Goal: Information Seeking & Learning: Ask a question

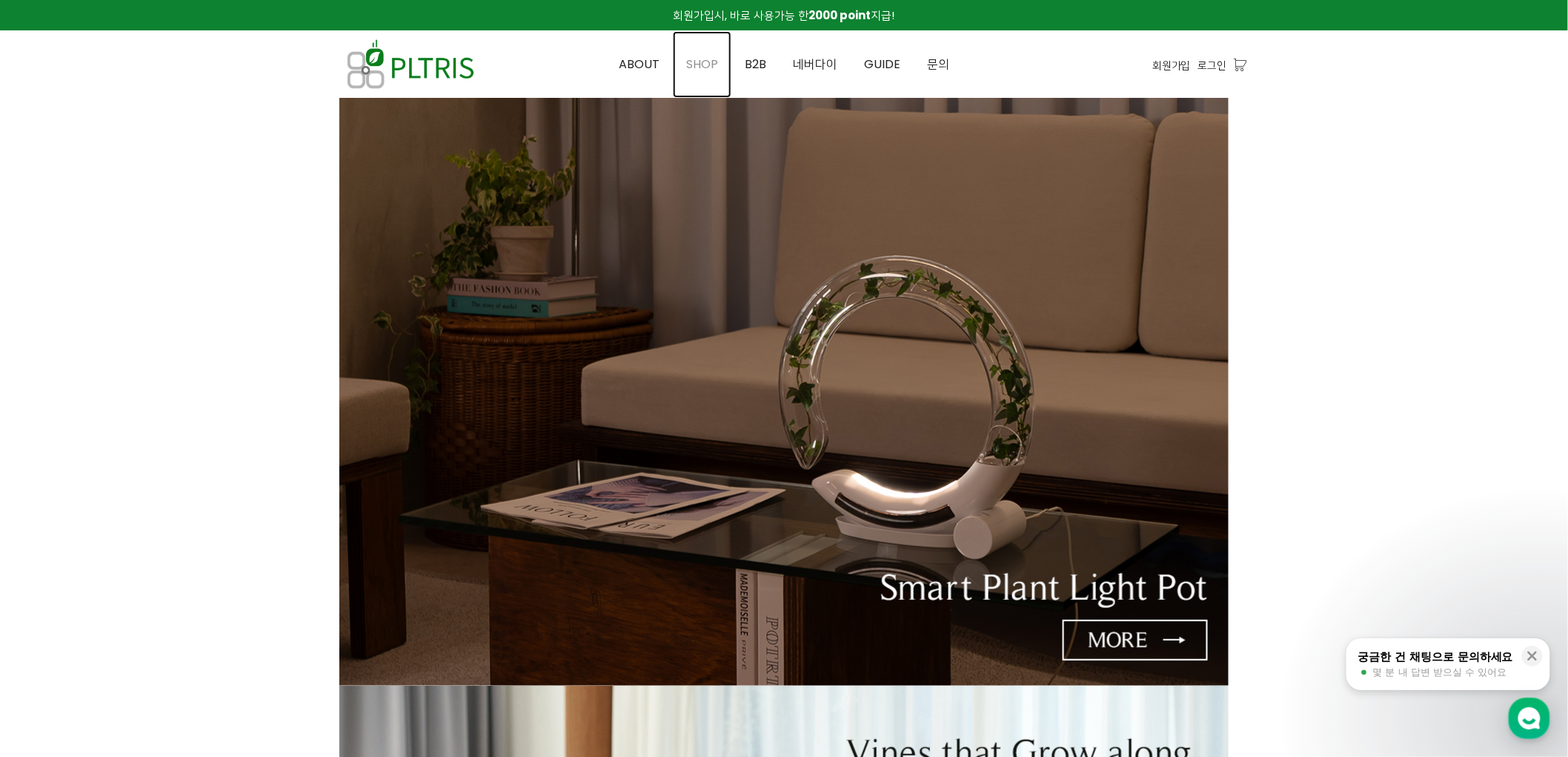
click at [701, 54] on link "SHOP" at bounding box center [702, 64] width 58 height 66
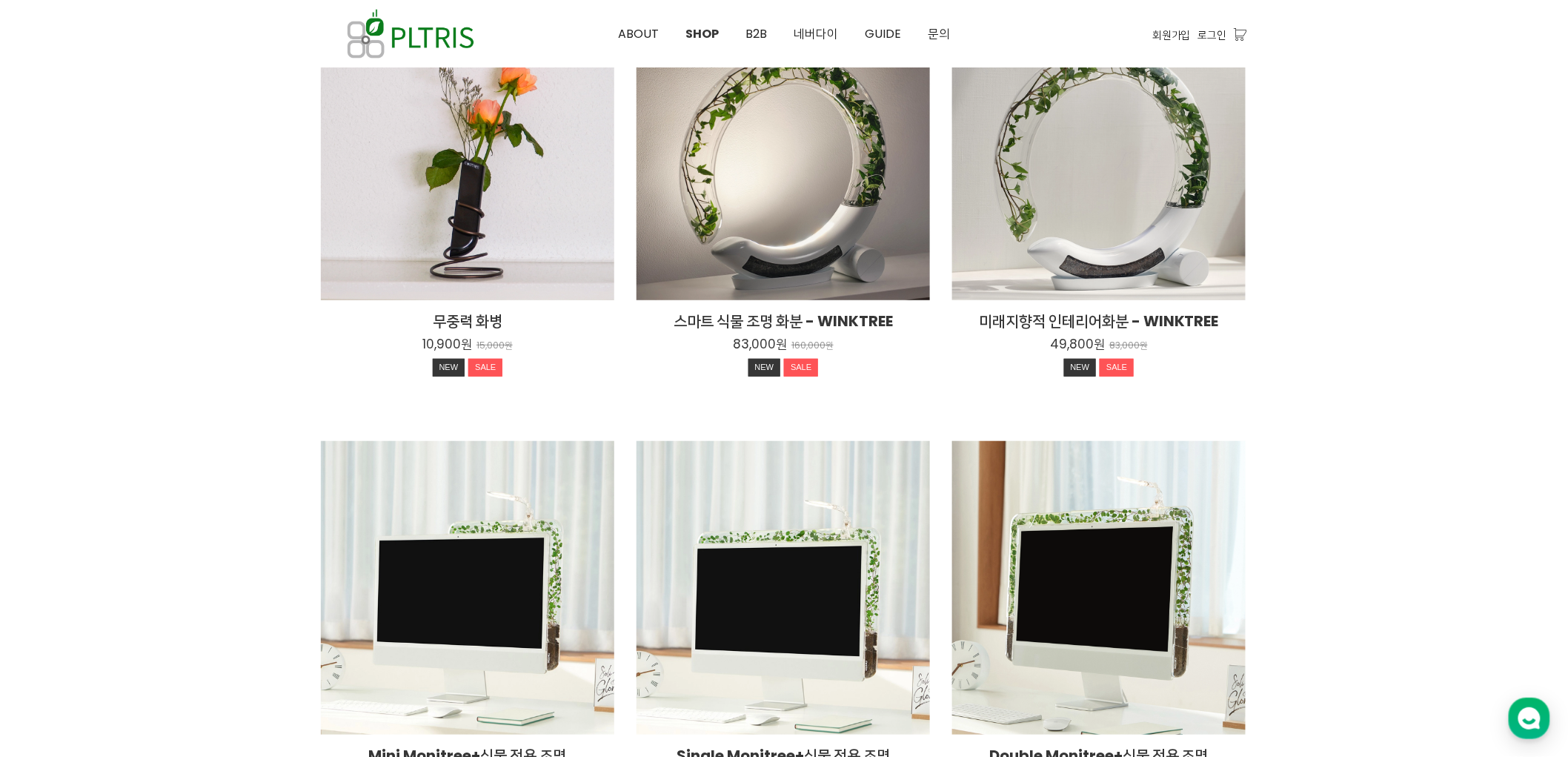
scroll to position [82, 0]
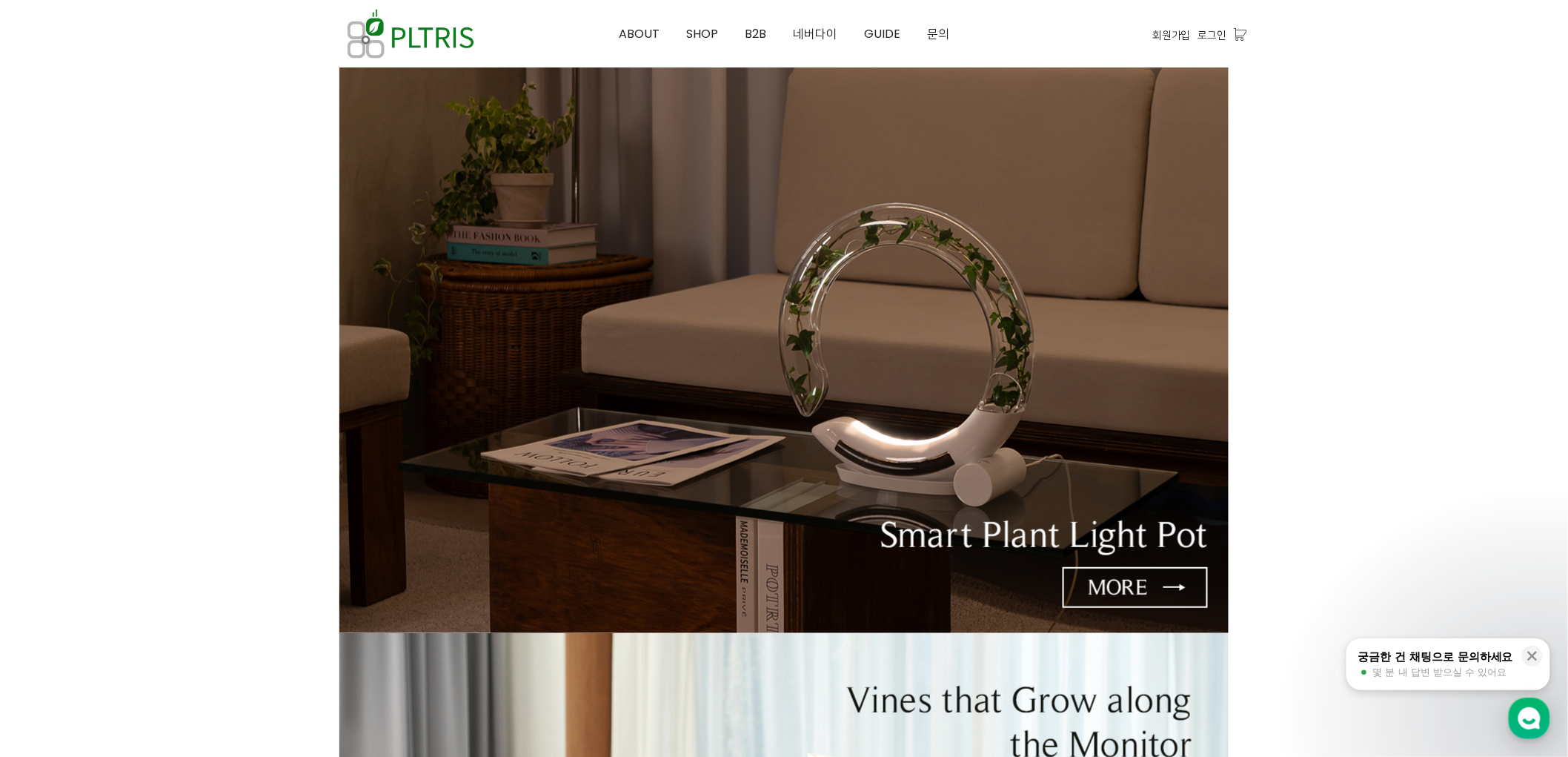
scroll to position [82, 0]
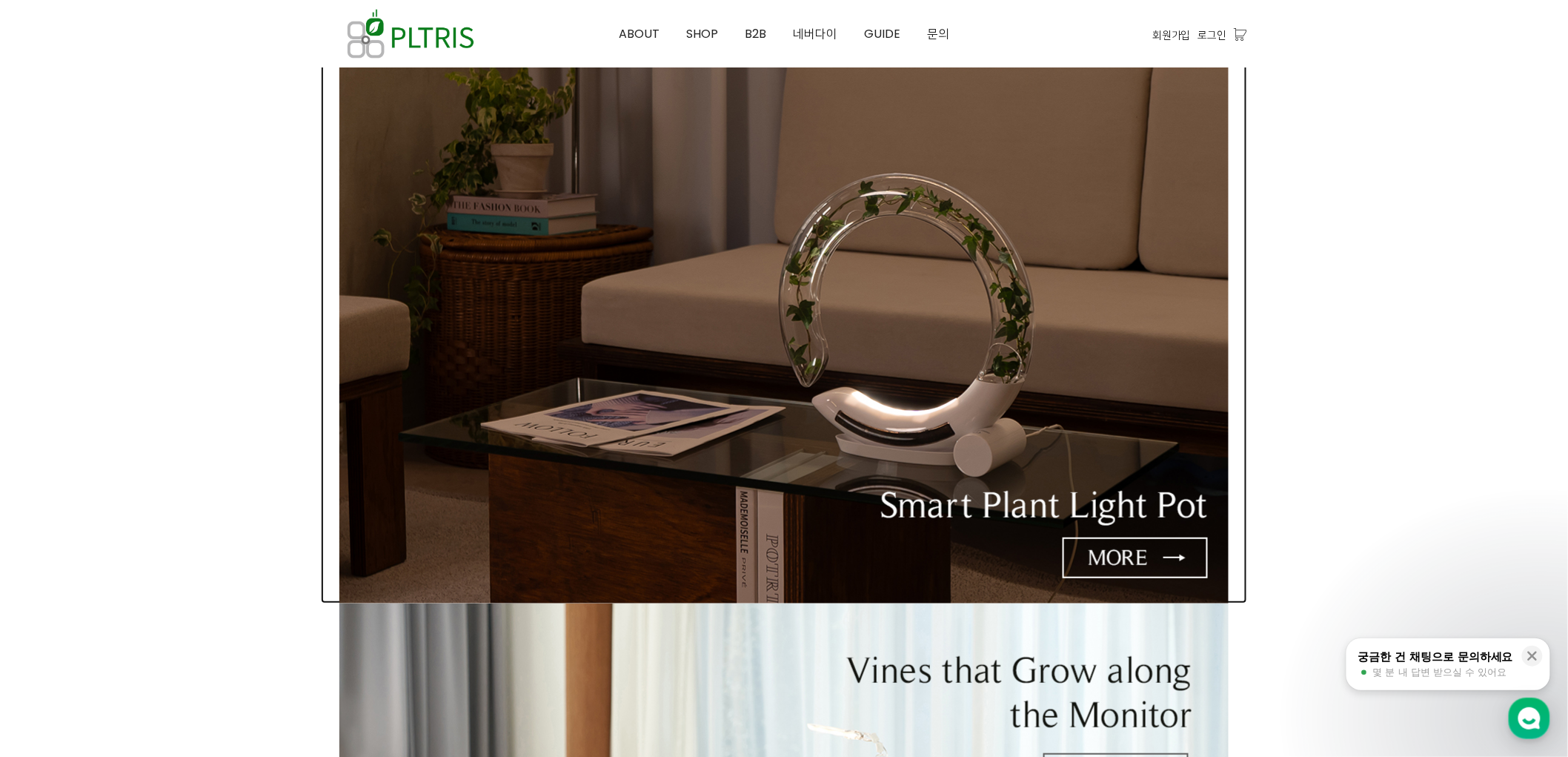
click at [976, 242] on img at bounding box center [784, 309] width 889 height 588
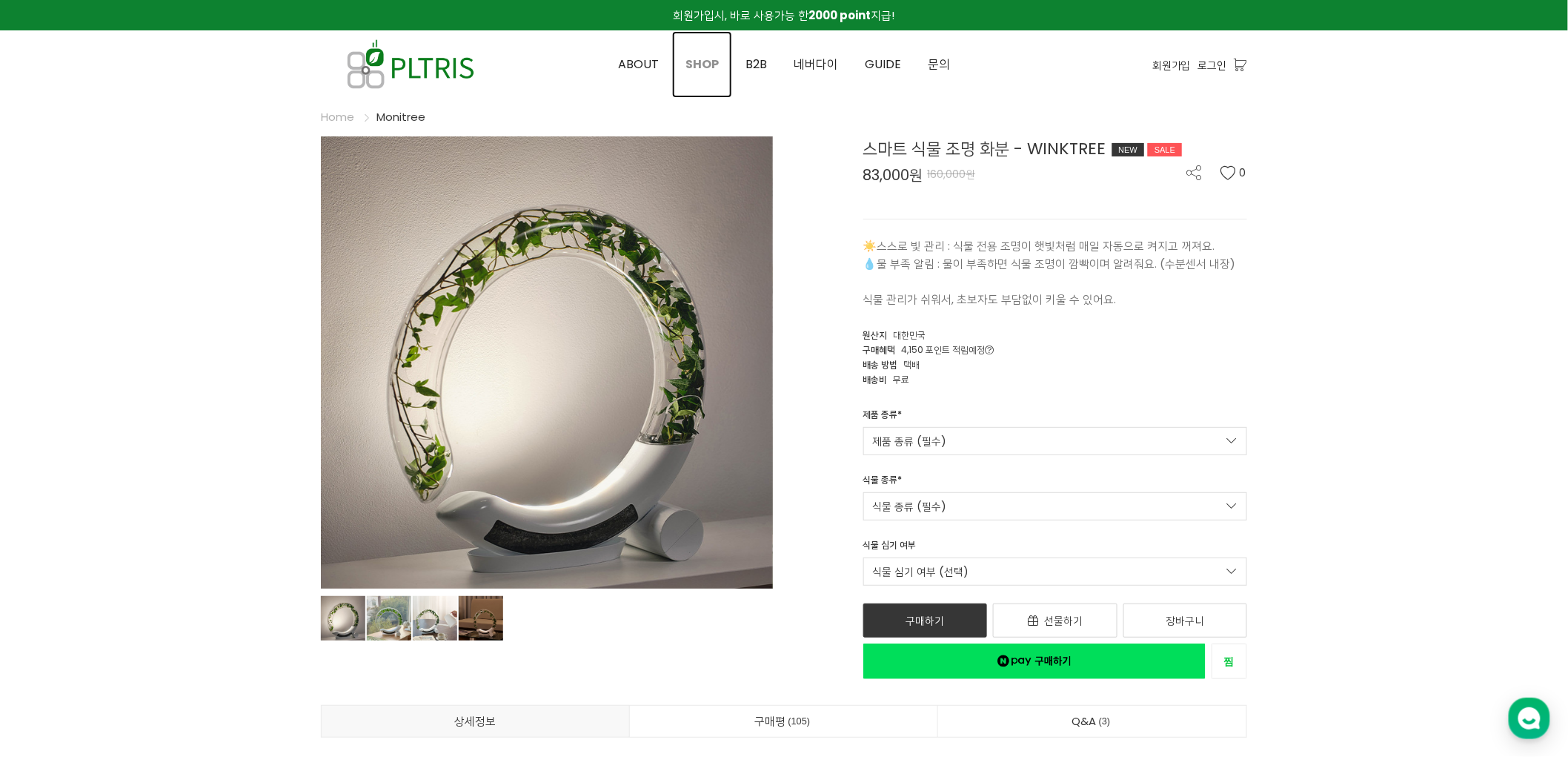
click at [700, 65] on span "SHOP" at bounding box center [702, 64] width 34 height 17
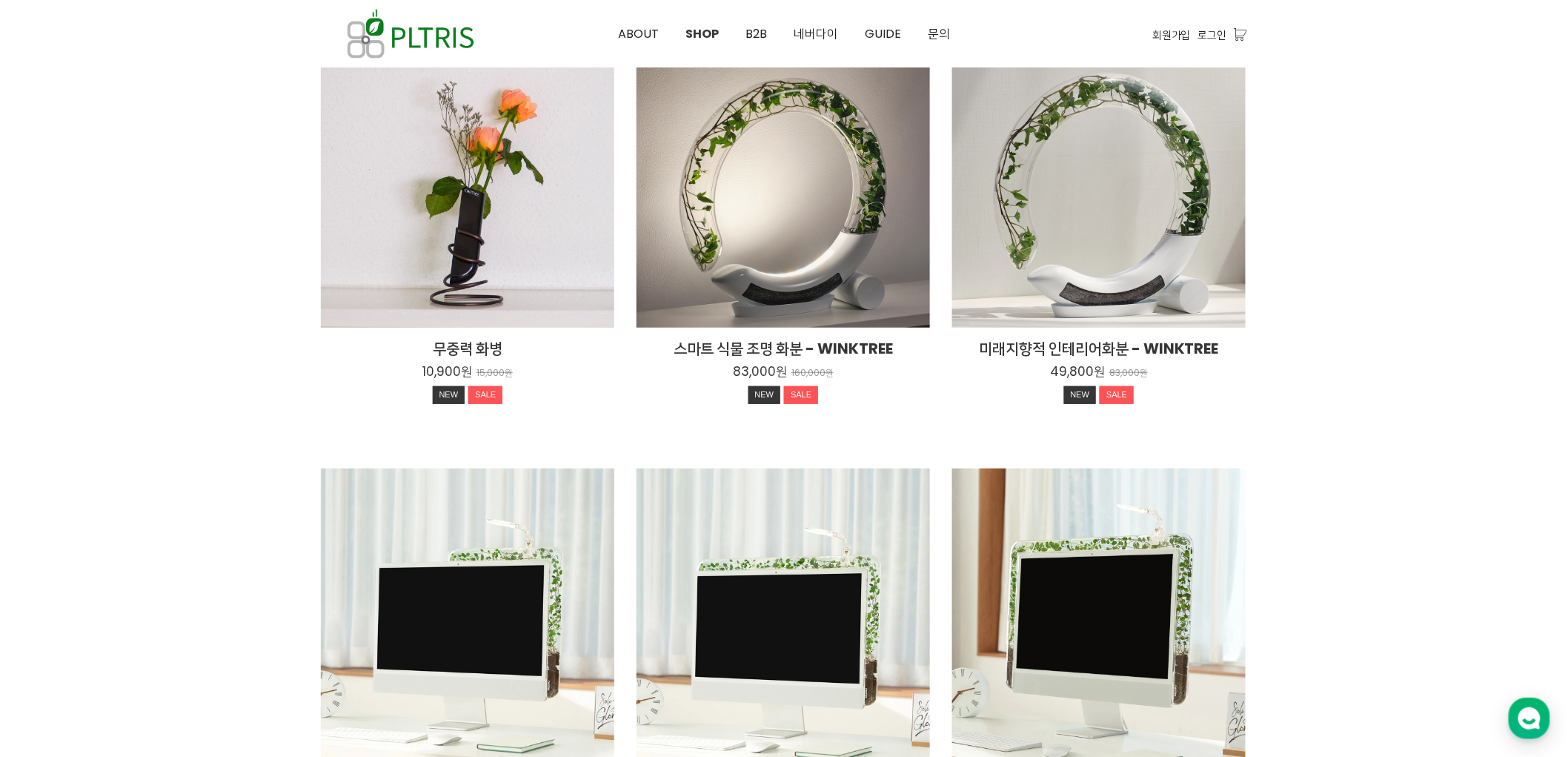
scroll to position [165, 0]
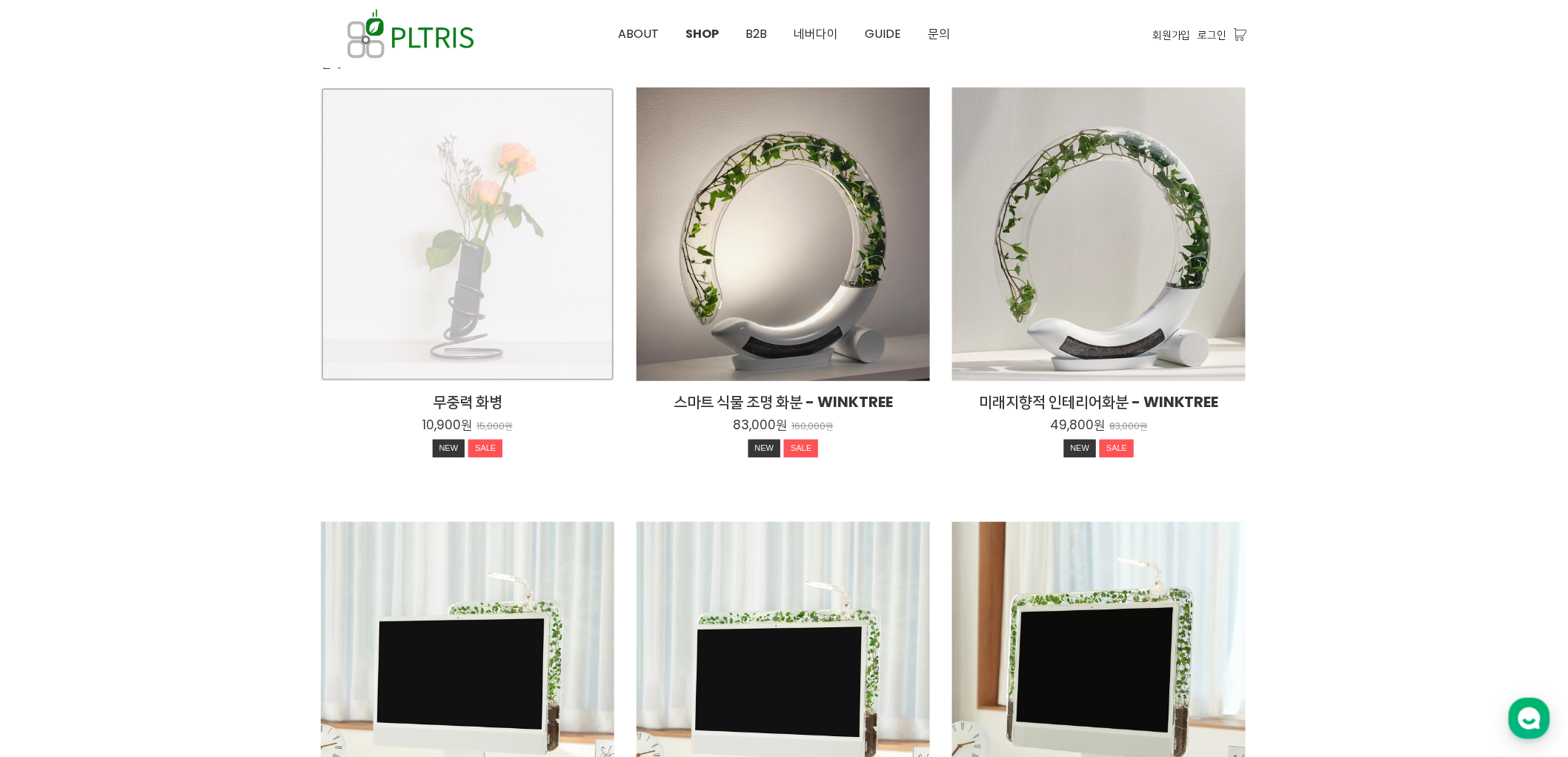
click at [499, 156] on div "무중력 화병 10,900원 15,000원 NEW SALE" at bounding box center [468, 234] width 294 height 294
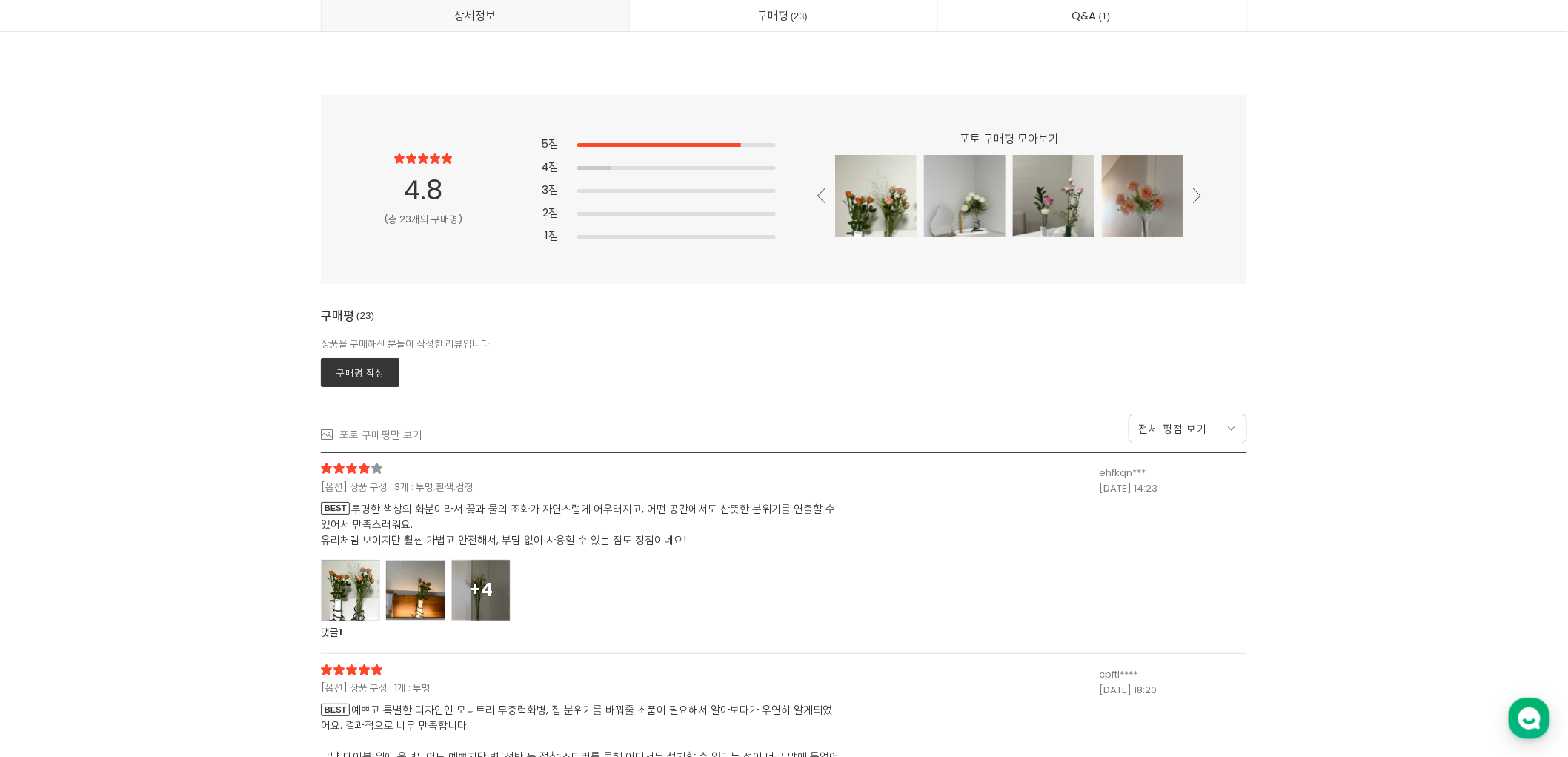
scroll to position [14161, 0]
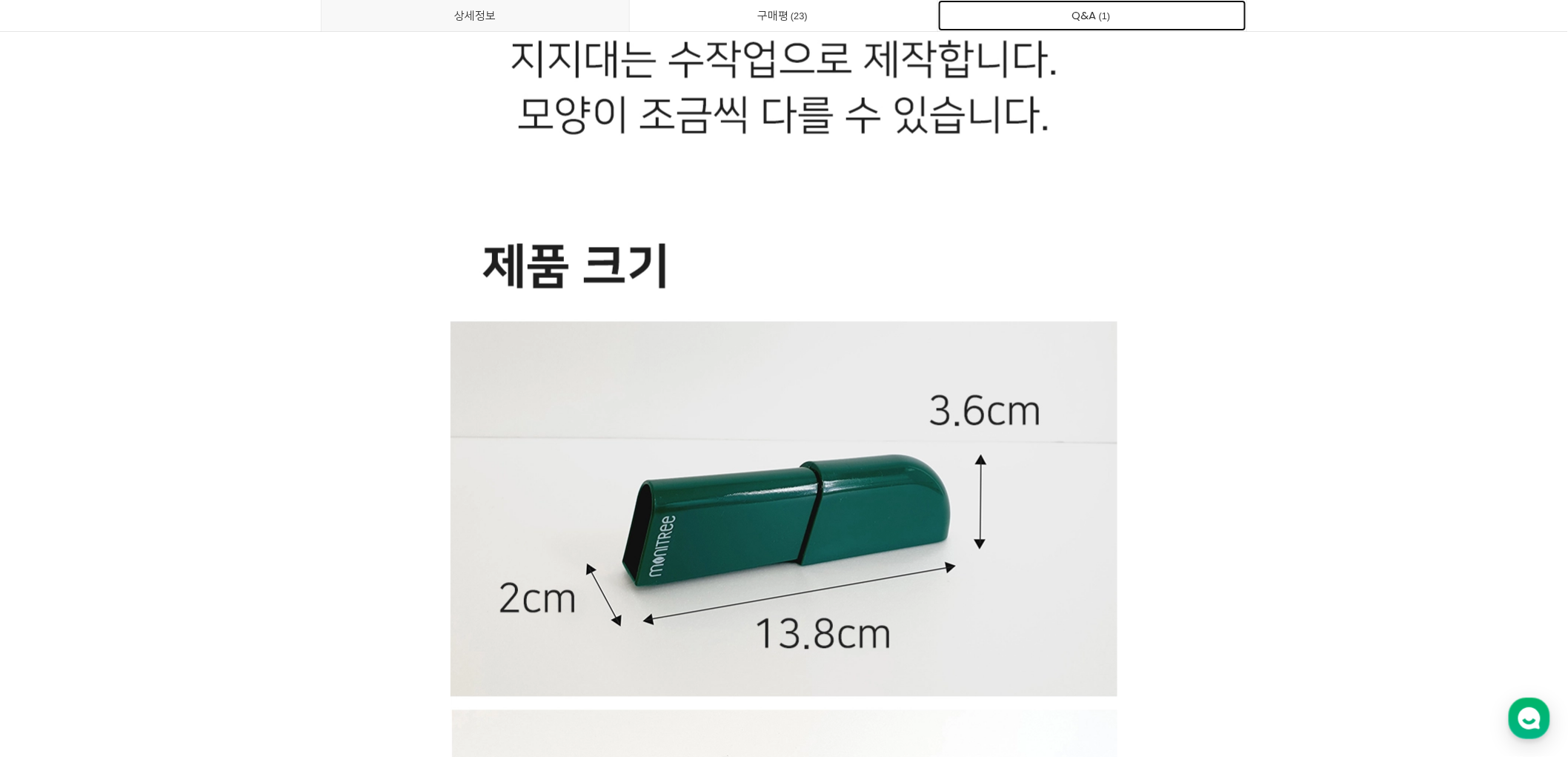
click at [1106, 21] on span "1" at bounding box center [1105, 15] width 16 height 15
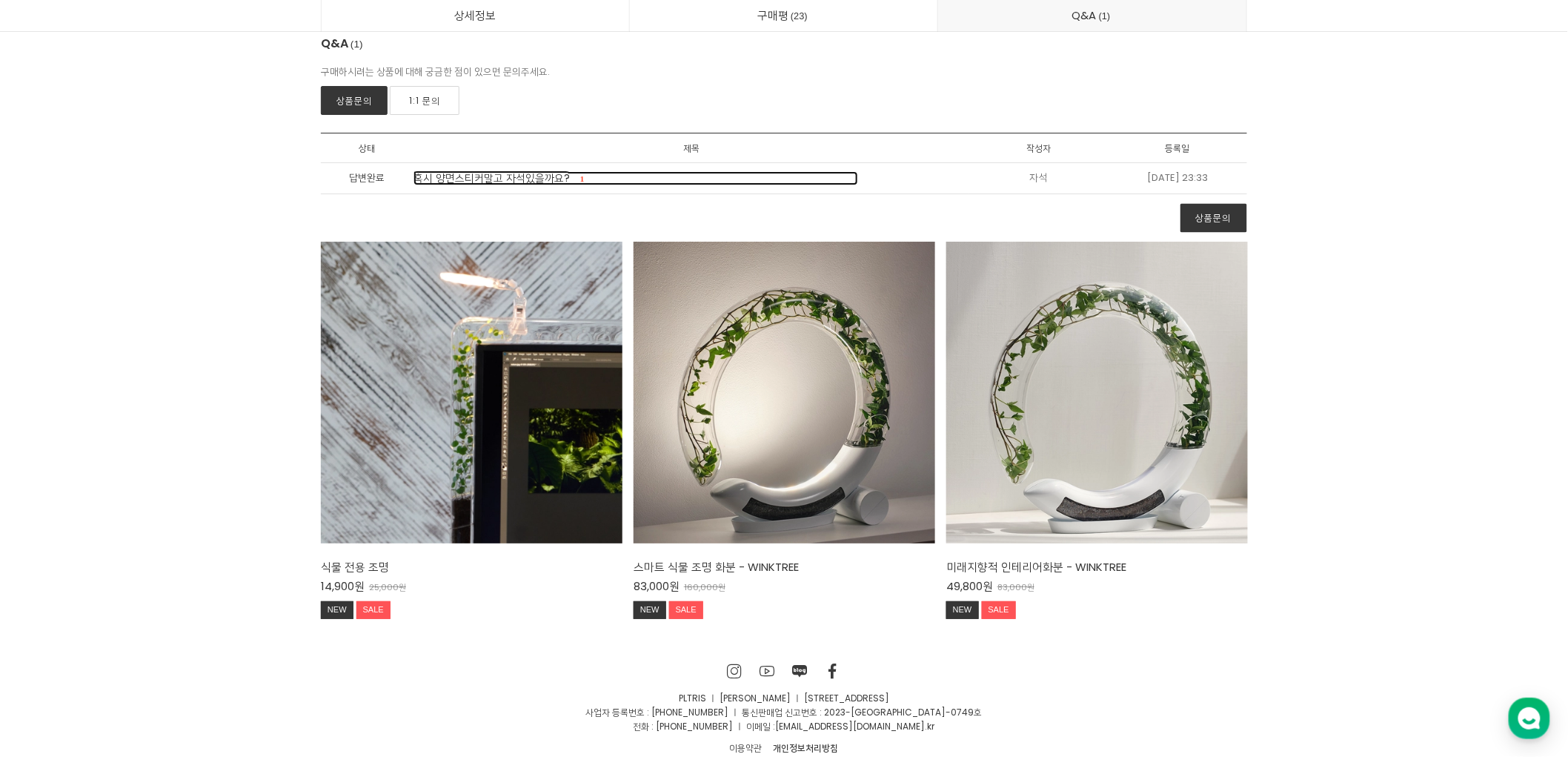
click at [522, 176] on span "혹시 양면스티커말고 자석있을까요?" at bounding box center [491, 177] width 157 height 15
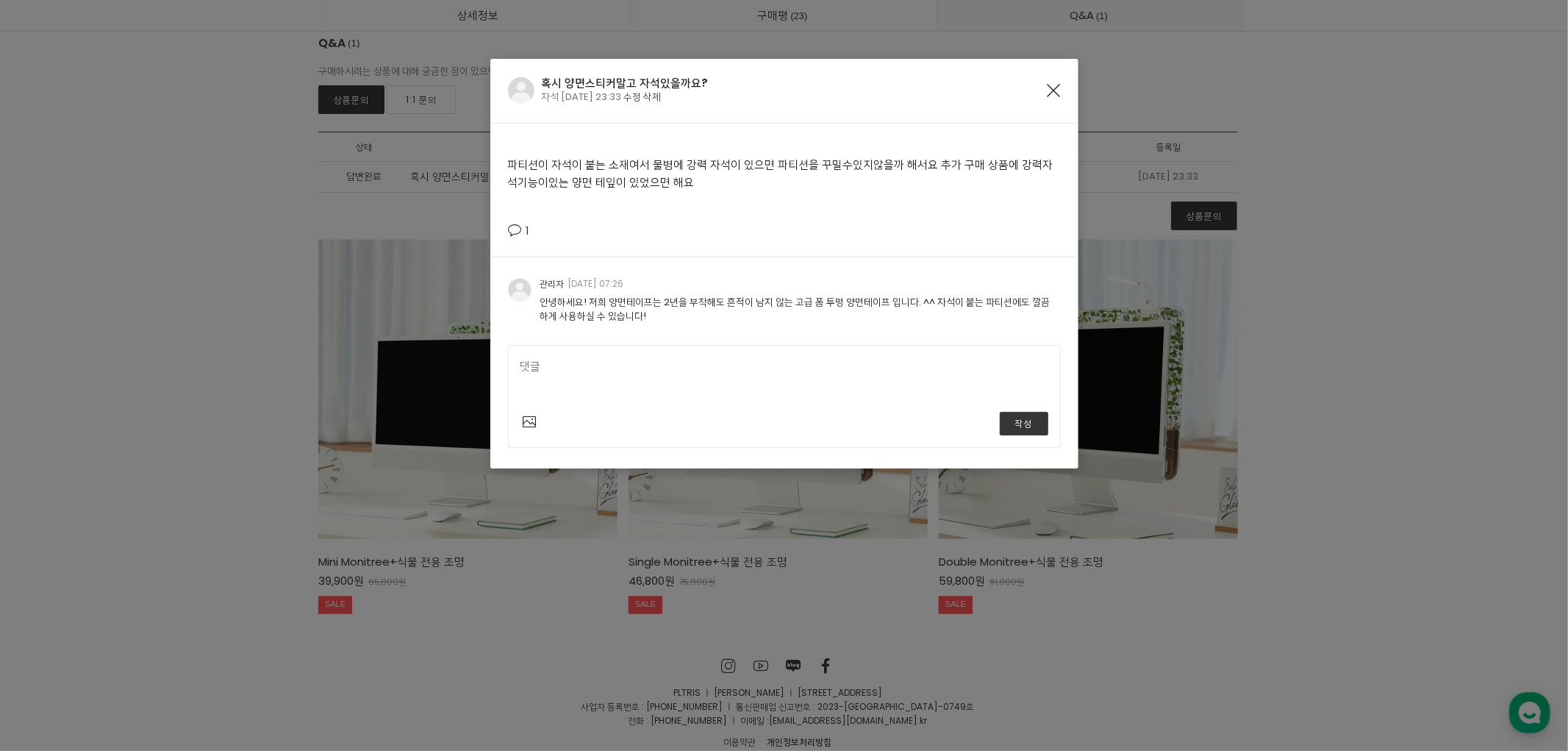
click at [1057, 92] on icon "Close" at bounding box center [1054, 90] width 14 height 14
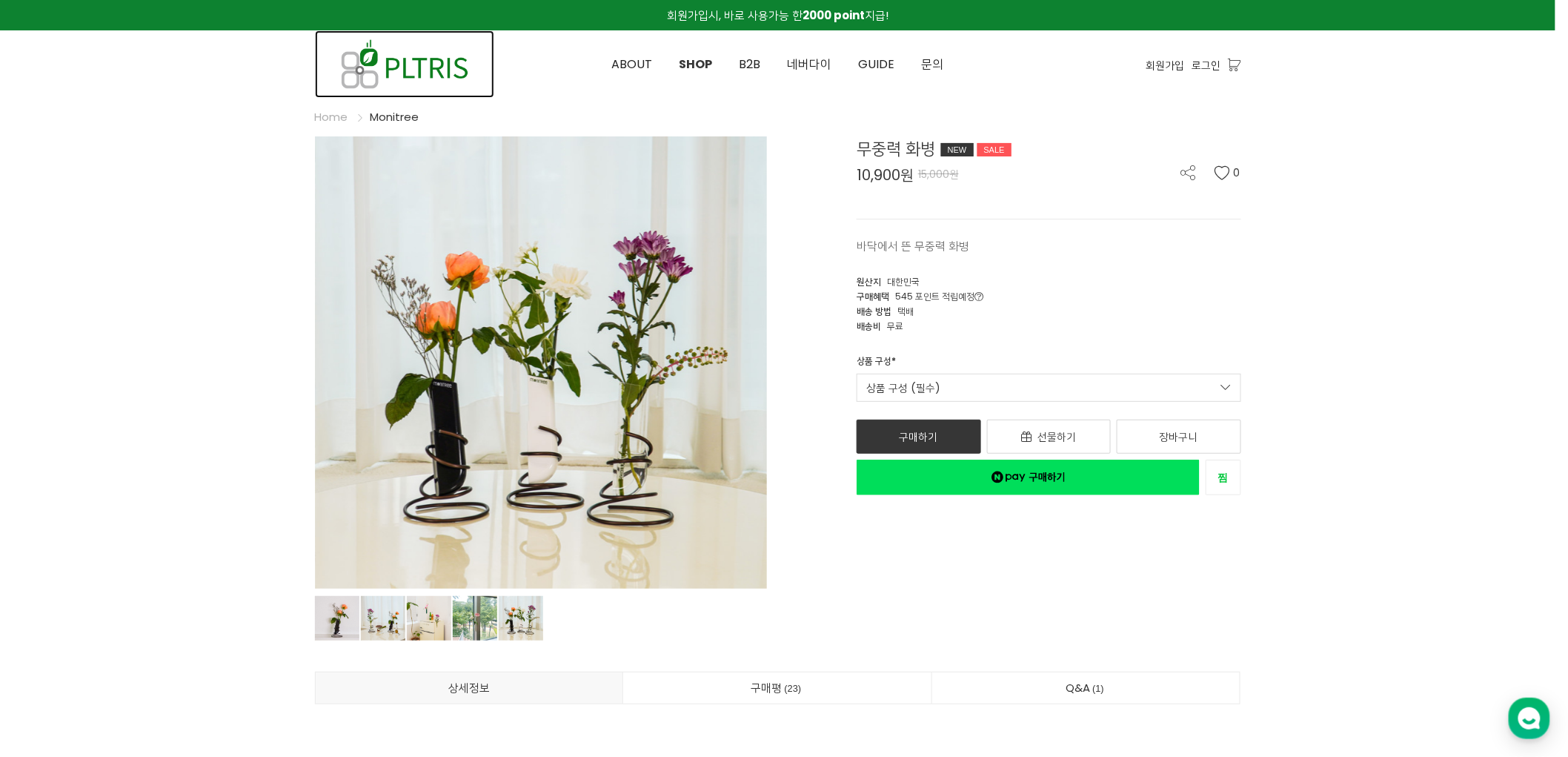
click at [436, 53] on img at bounding box center [404, 64] width 179 height 67
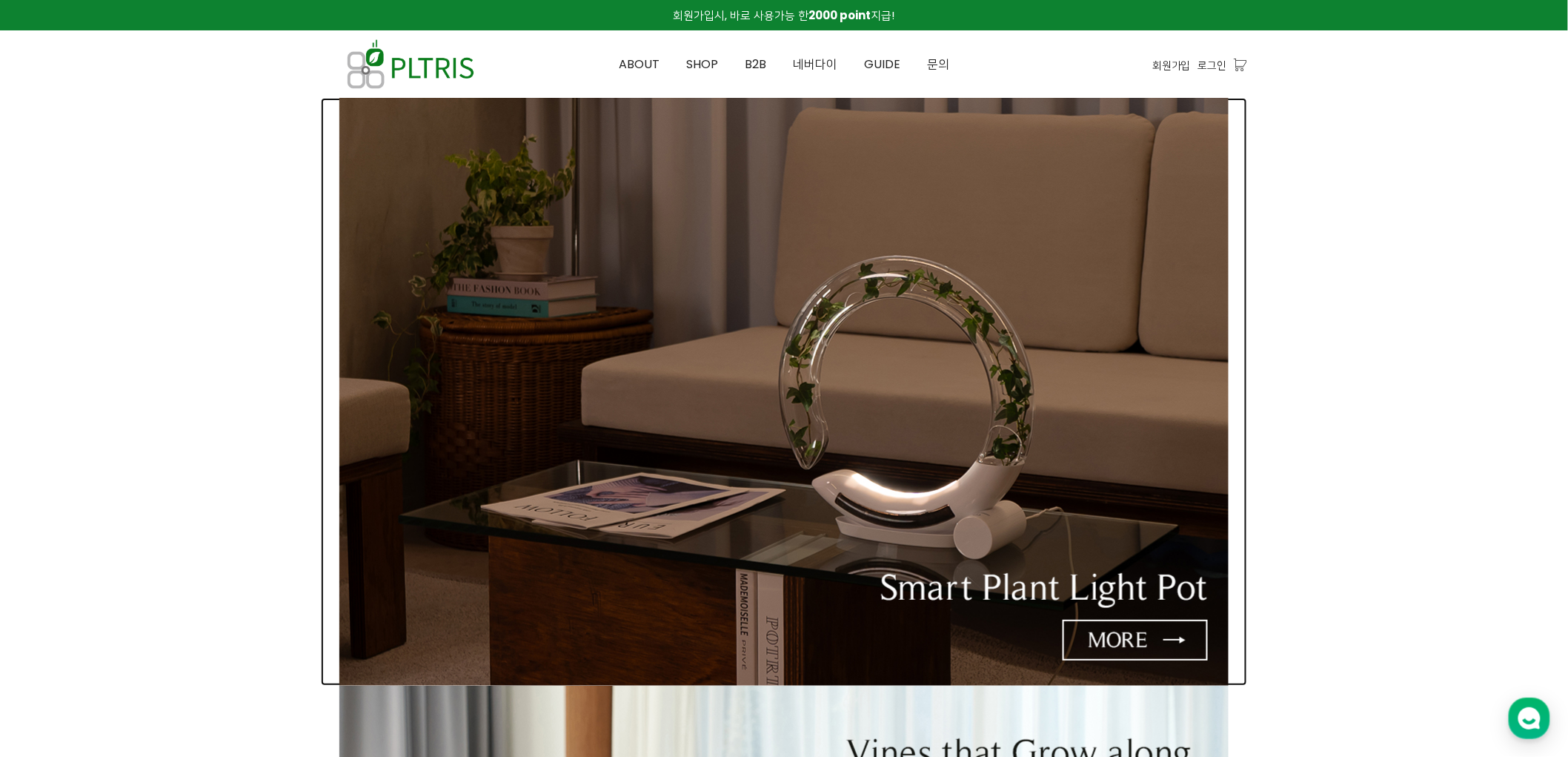
click at [851, 371] on img at bounding box center [784, 392] width 889 height 588
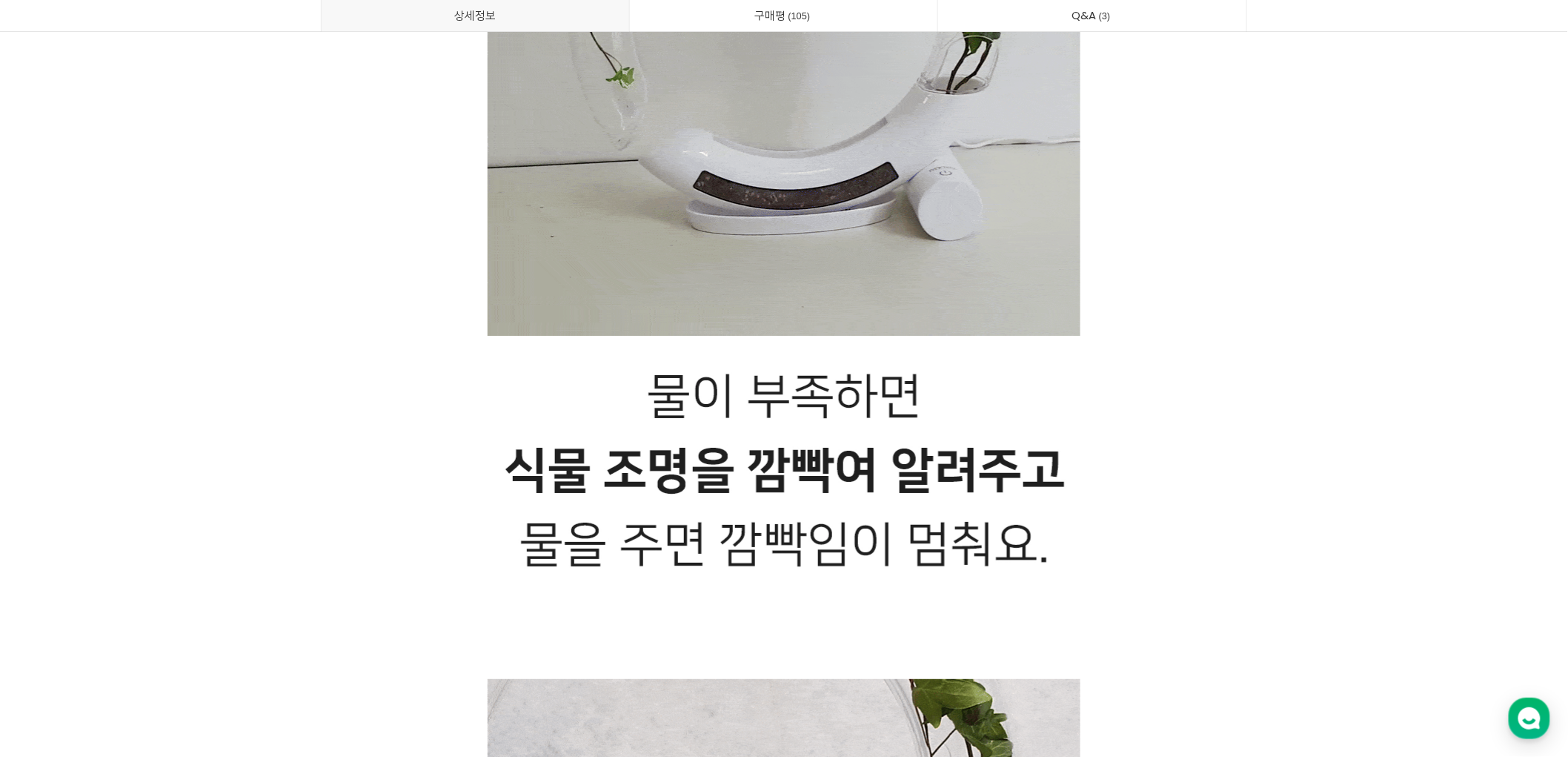
scroll to position [14079, 0]
